Goal: Book appointment/travel/reservation

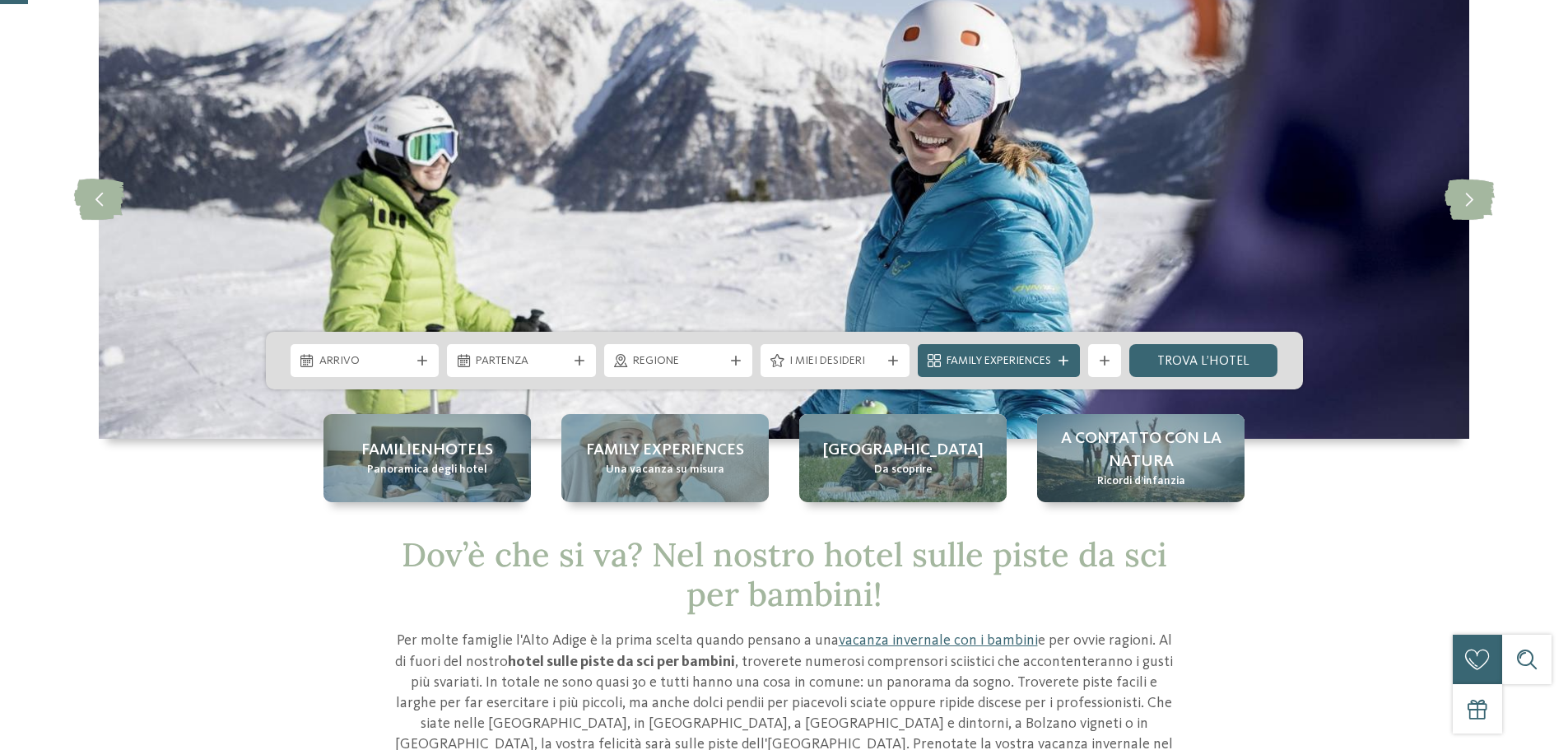
scroll to position [412, 0]
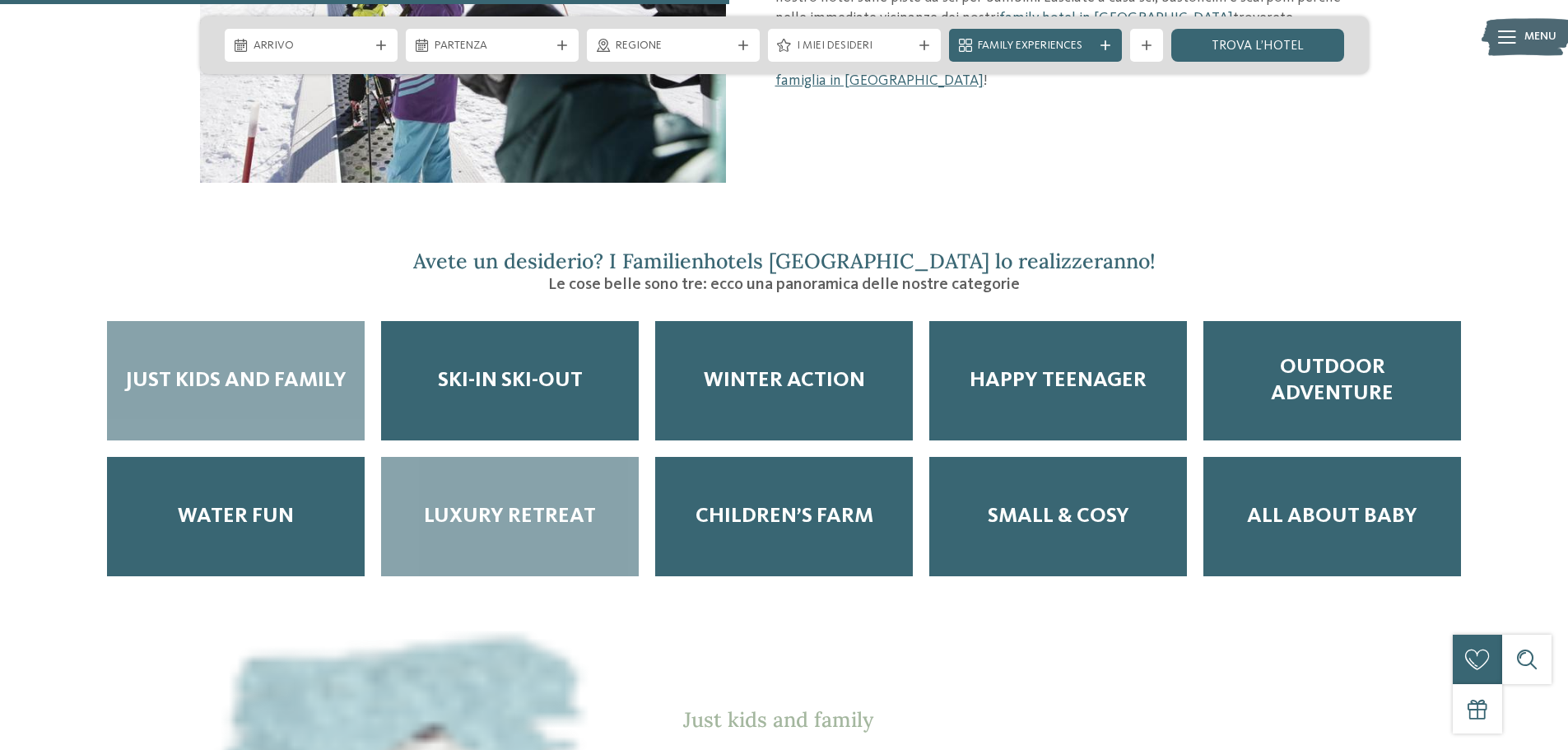
scroll to position [2058, 0]
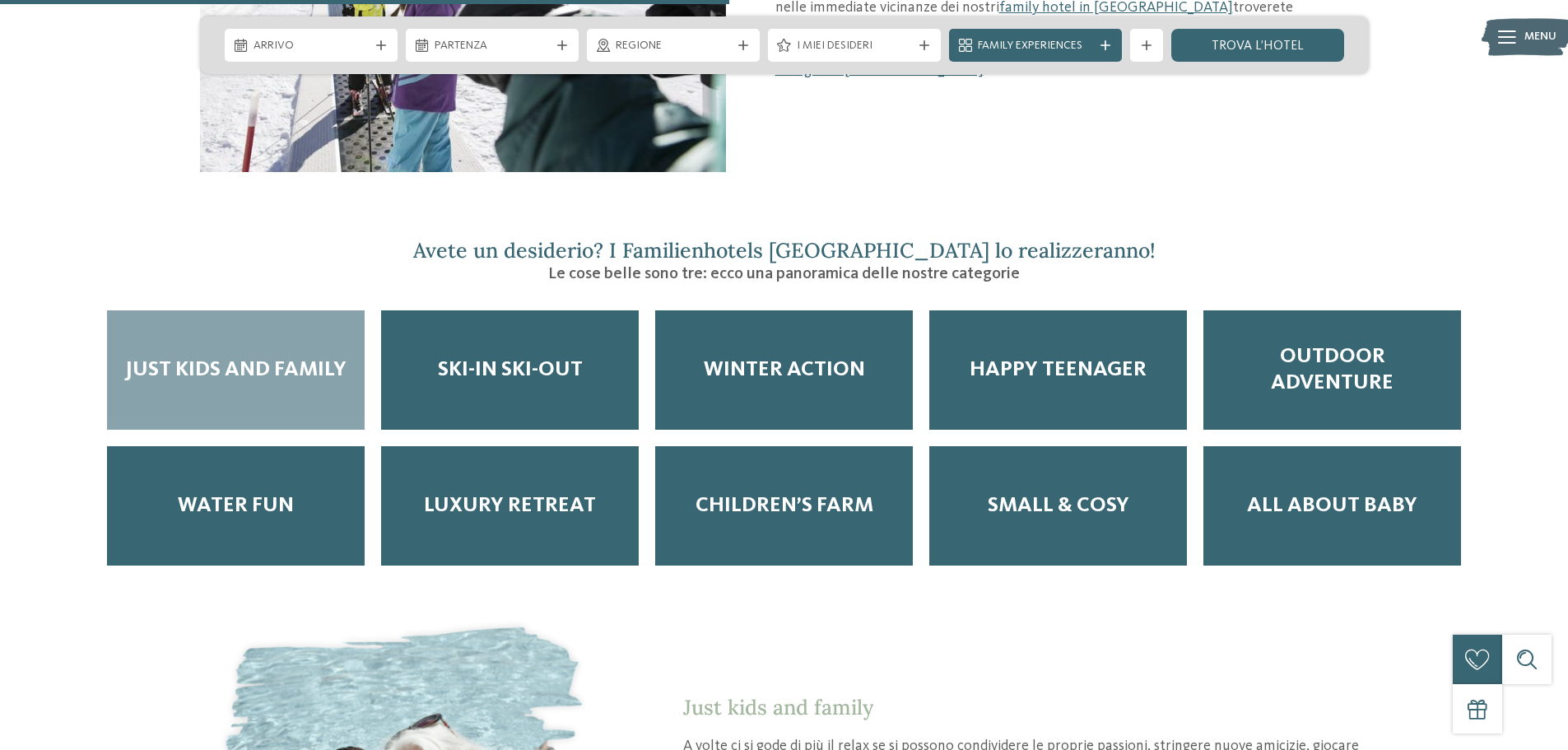
click at [232, 377] on div "Just kids and family" at bounding box center [236, 370] width 258 height 119
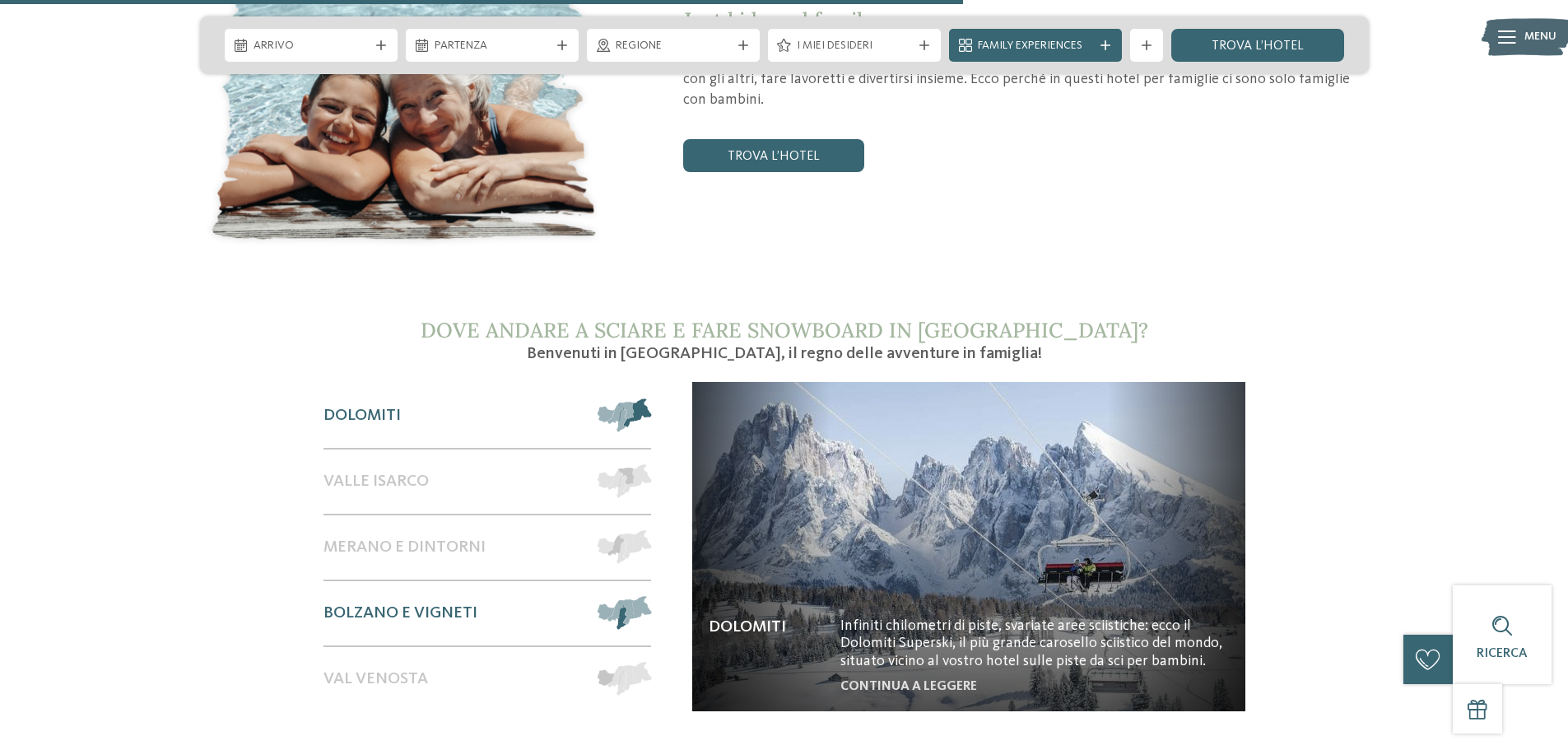
scroll to position [2716, 0]
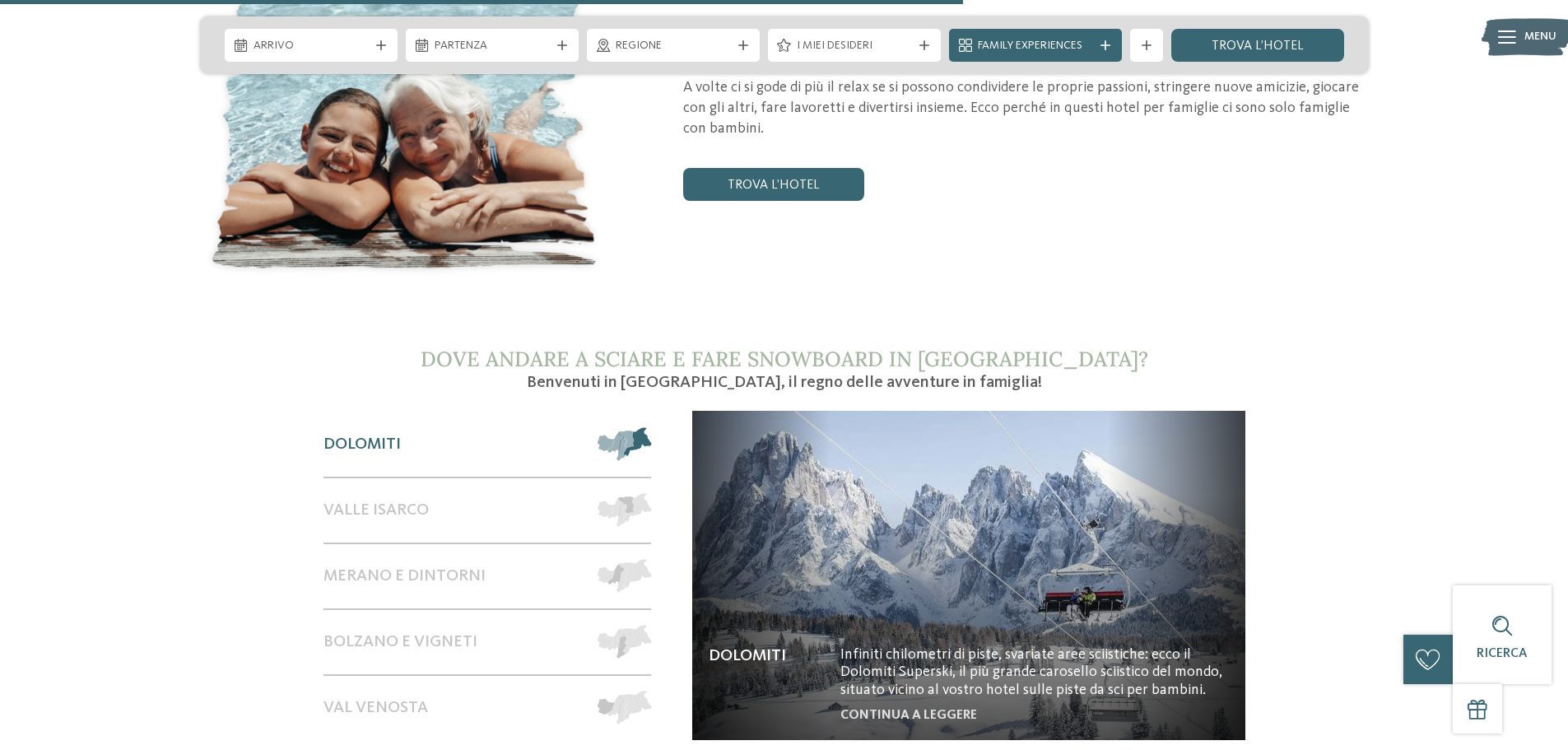
click at [717, 143] on div "Just kids and family A volte ci si gode di più il relax se si possono condivide…" at bounding box center [989, 119] width 760 height 166
click at [728, 168] on link "trova l’hotel" at bounding box center [774, 185] width 181 height 33
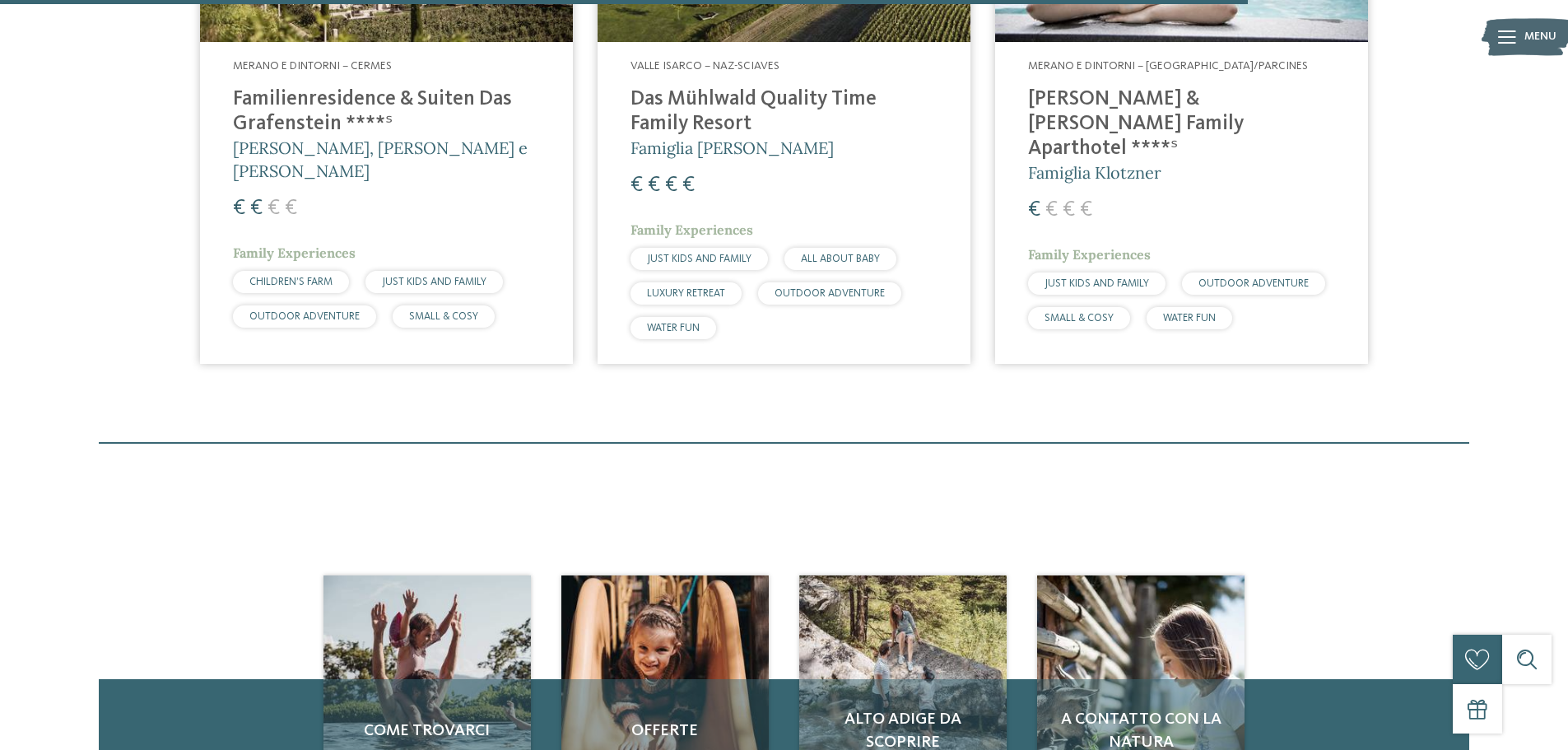
scroll to position [2675, 0]
